Goal: Task Accomplishment & Management: Complete application form

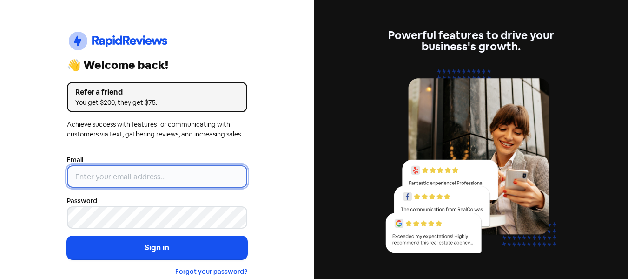
type input "[EMAIL_ADDRESS][DOMAIN_NAME]"
click at [155, 179] on input "[EMAIL_ADDRESS][DOMAIN_NAME]" at bounding box center [157, 176] width 180 height 22
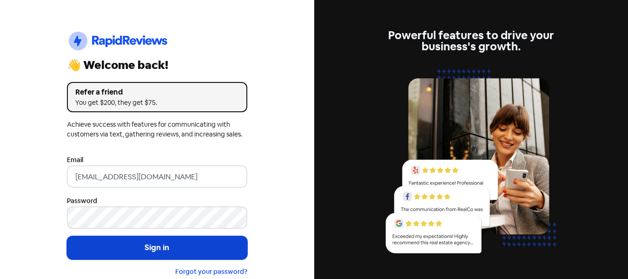
click at [123, 243] on button "Sign in" at bounding box center [157, 247] width 180 height 23
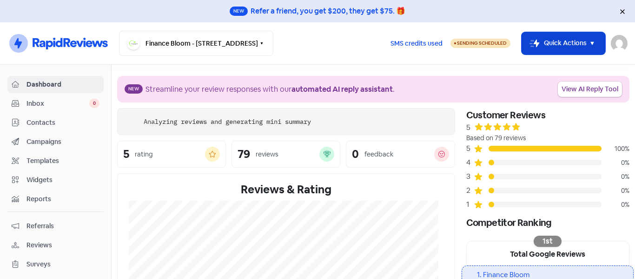
click at [538, 51] on button "Icon For Thunder-move Quick Actions" at bounding box center [564, 43] width 84 height 22
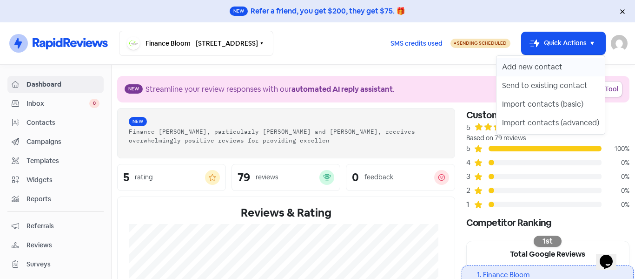
click at [538, 66] on button "Add new contact" at bounding box center [551, 67] width 108 height 19
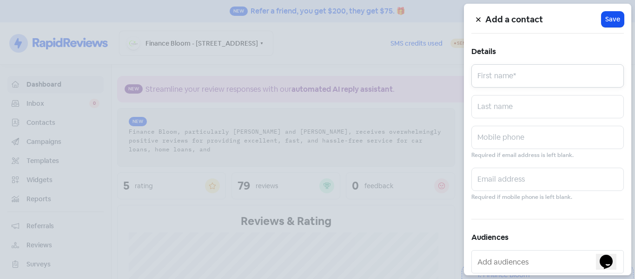
click at [500, 77] on input "text" at bounding box center [548, 75] width 153 height 23
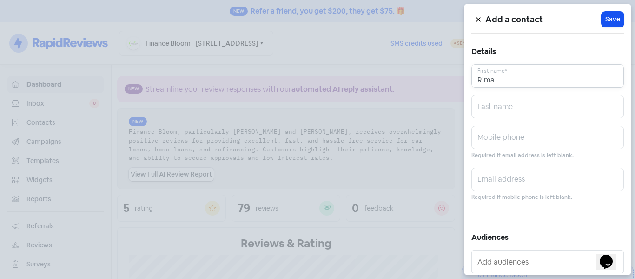
type input "Rima"
click at [489, 104] on input "text" at bounding box center [548, 106] width 153 height 23
type input "[PERSON_NAME]"
click at [494, 140] on input "text" at bounding box center [548, 137] width 153 height 23
paste input "0284670992"
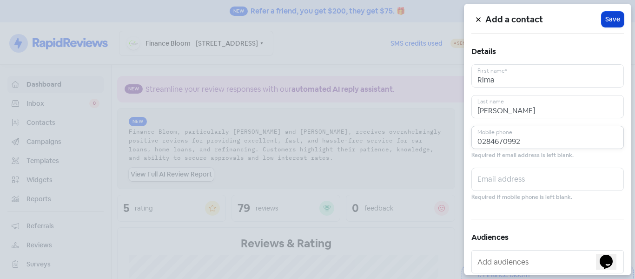
type input "0284670992"
click at [608, 21] on span "Save" at bounding box center [612, 19] width 15 height 10
